Goal: Transaction & Acquisition: Book appointment/travel/reservation

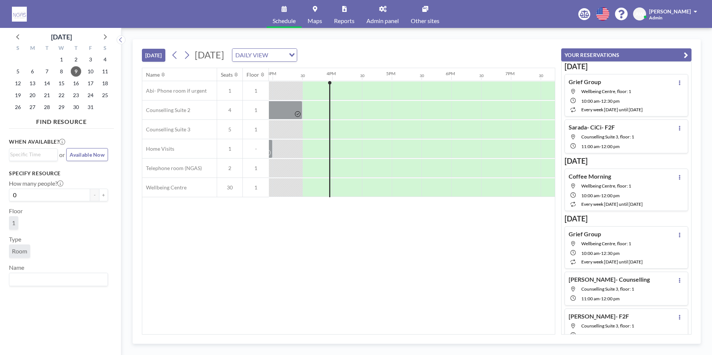
scroll to position [0, 894]
click at [41, 83] on div "14" at bounding box center [47, 83] width 15 height 12
click at [45, 84] on span "14" at bounding box center [47, 83] width 10 height 10
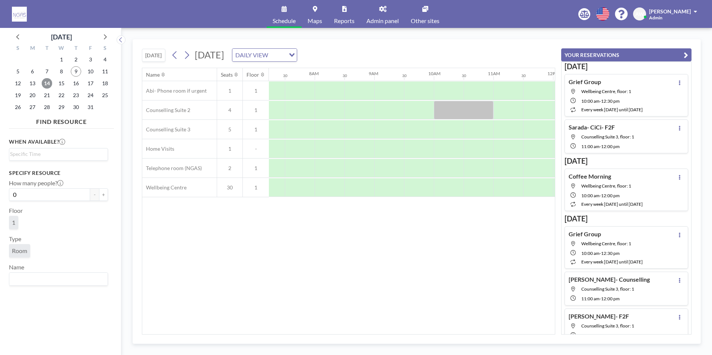
scroll to position [0, 447]
click at [63, 86] on span "15" at bounding box center [61, 83] width 10 height 10
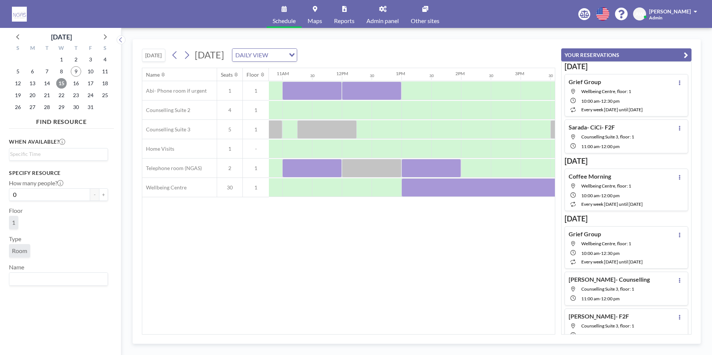
scroll to position [0, 652]
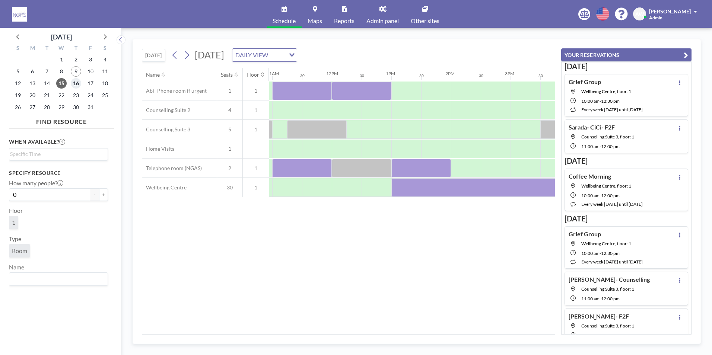
click at [77, 82] on span "16" at bounding box center [76, 83] width 10 height 10
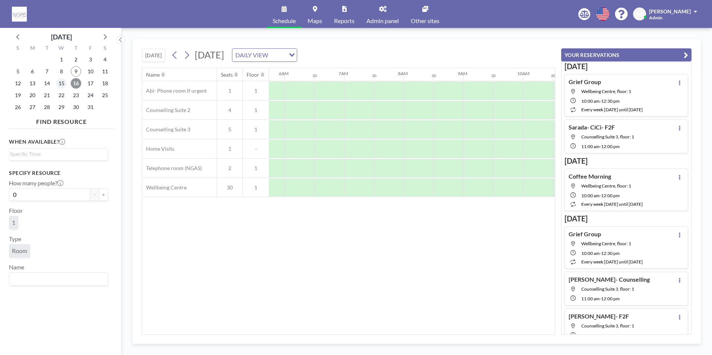
scroll to position [0, 447]
click at [61, 83] on span "15" at bounding box center [61, 83] width 10 height 10
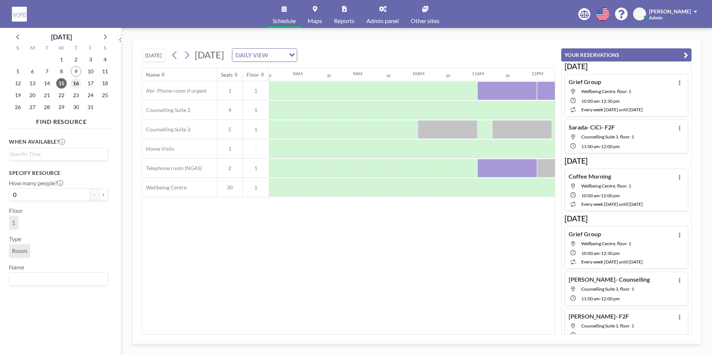
click at [75, 85] on span "16" at bounding box center [76, 83] width 10 height 10
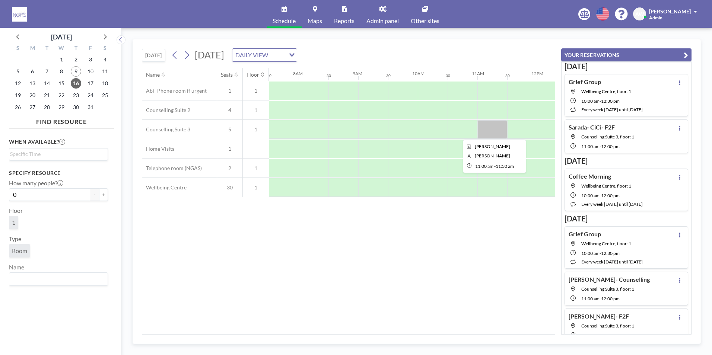
click at [494, 133] on div at bounding box center [492, 129] width 30 height 19
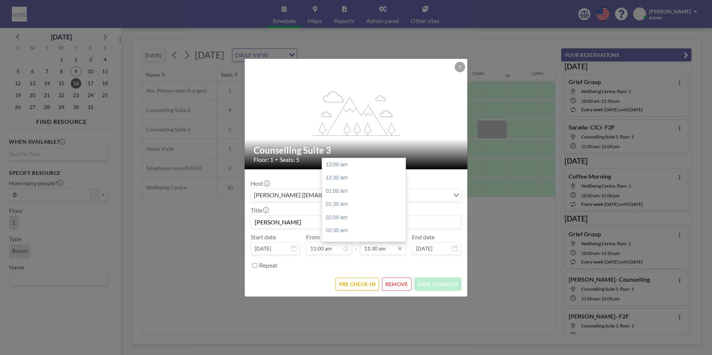
scroll to position [305, 0]
click at [355, 177] on div "12:00 pm" at bounding box center [365, 177] width 87 height 13
type input "12:00 pm"
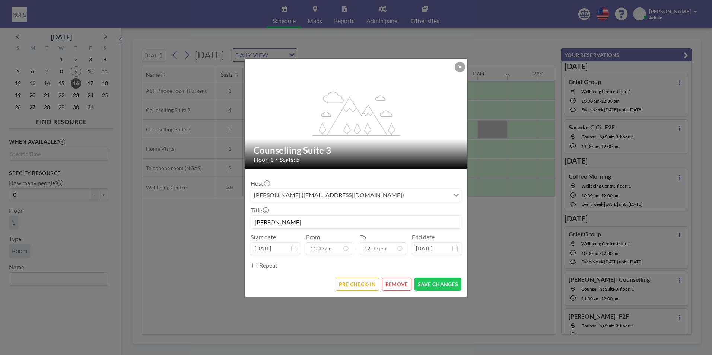
scroll to position [318, 0]
click at [438, 283] on button "SAVE CHANGES" at bounding box center [438, 284] width 47 height 13
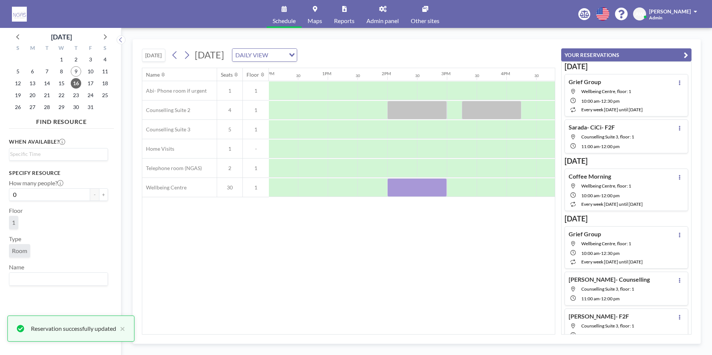
scroll to position [0, 730]
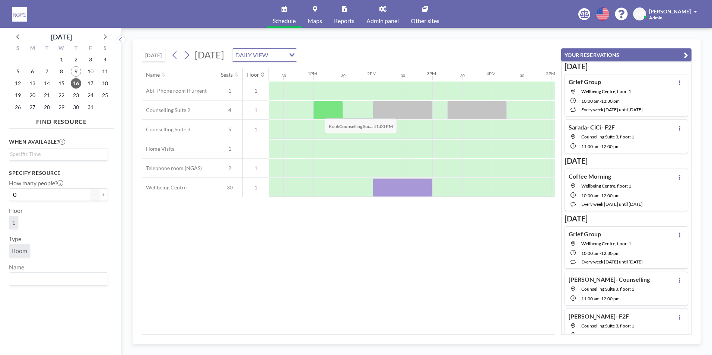
click at [319, 113] on div at bounding box center [328, 110] width 30 height 19
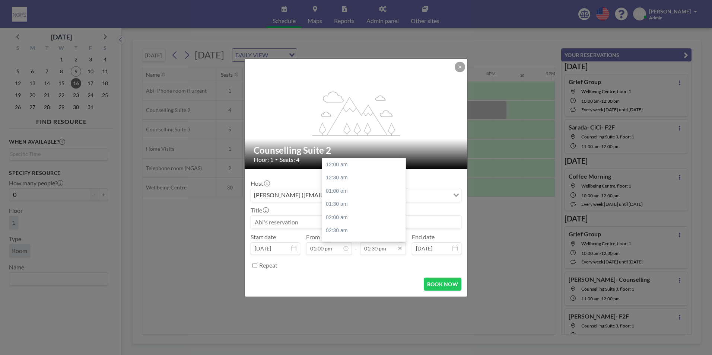
scroll to position [358, 0]
click at [366, 180] on div "02:00 pm" at bounding box center [365, 177] width 87 height 13
type input "02:00 pm"
click at [325, 224] on input at bounding box center [356, 222] width 210 height 13
type input "c"
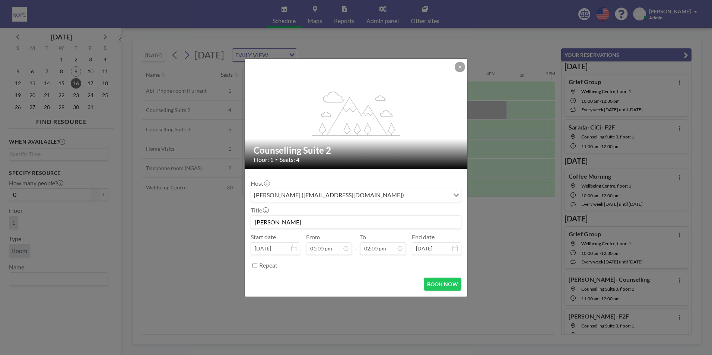
scroll to position [0, 0]
type input "[PERSON_NAME]"
click at [447, 286] on button "BOOK NOW" at bounding box center [443, 284] width 38 height 13
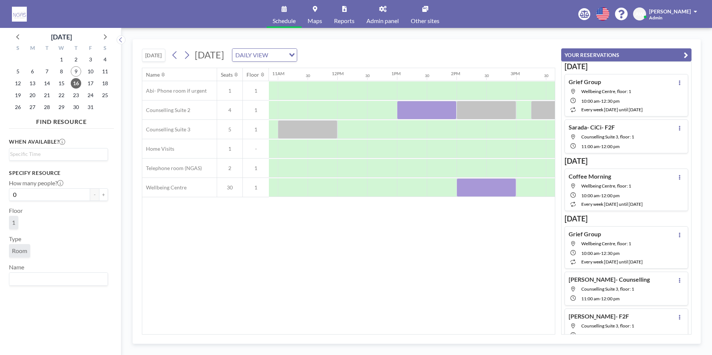
scroll to position [0, 619]
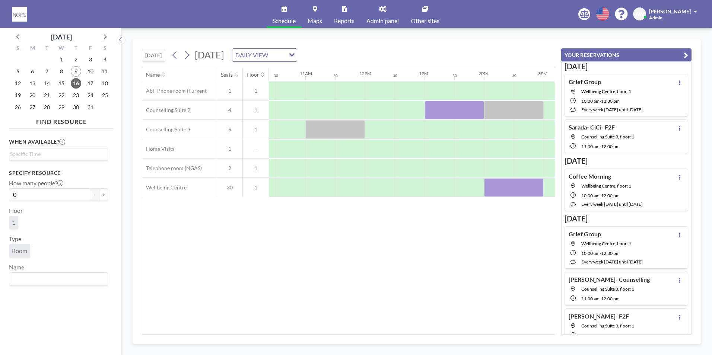
click at [381, 331] on div "Name Seats Floor 12AM 30 1AM 30 2AM 30 3AM 30 4AM 30 5AM 30 6AM 30 7AM 30 8AM 3…" at bounding box center [348, 201] width 413 height 266
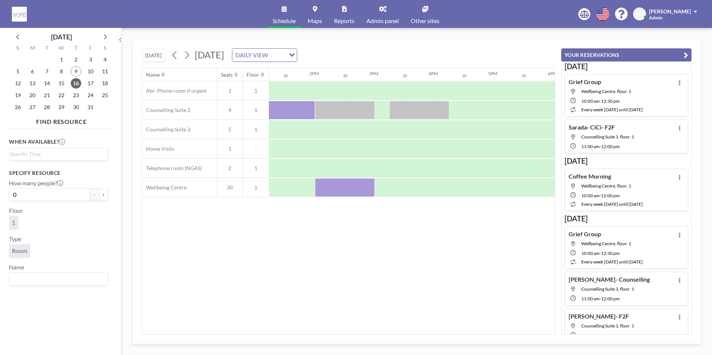
scroll to position [0, 872]
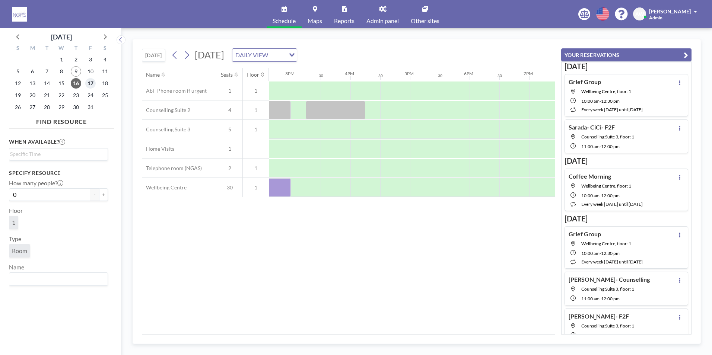
click at [93, 85] on span "17" at bounding box center [90, 83] width 10 height 10
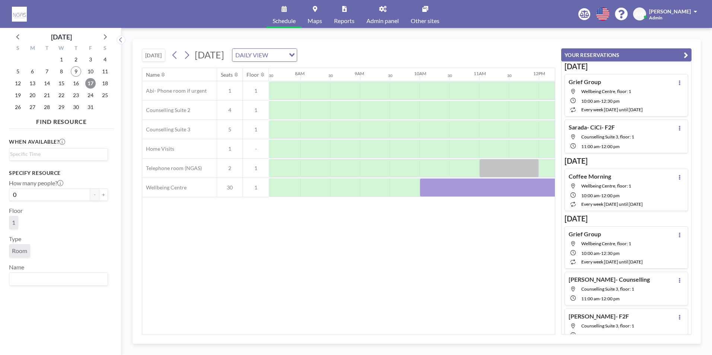
scroll to position [0, 447]
